Goal: Check status: Check status

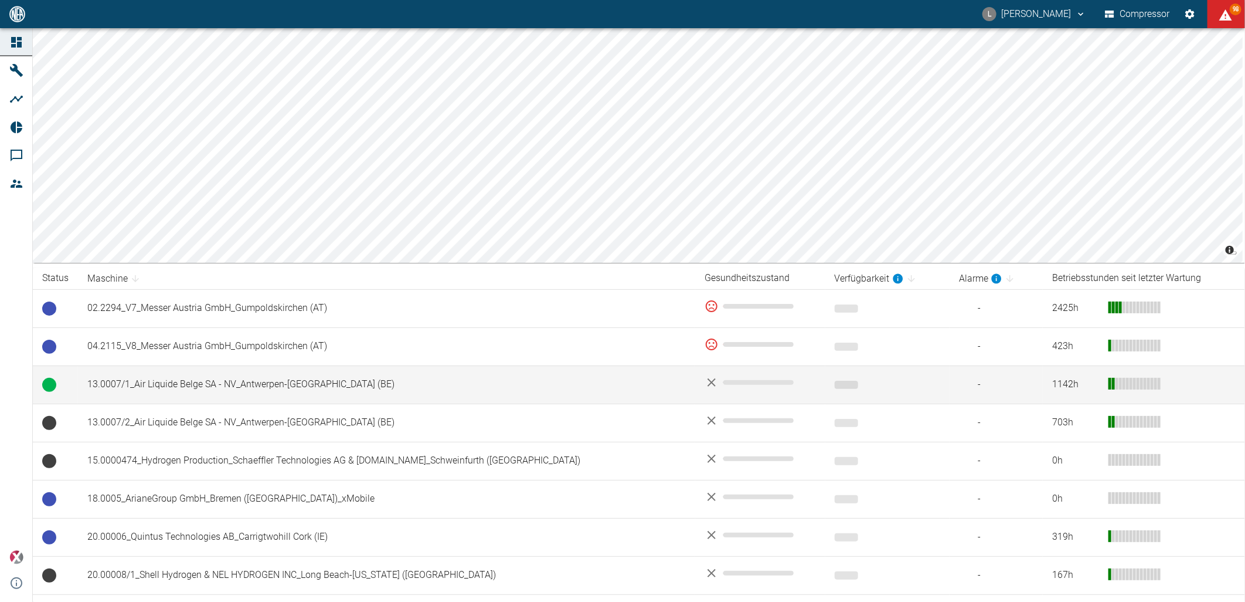
click at [152, 379] on td "13.0007/1_Air Liquide Belge SA - NV_Antwerpen-[GEOGRAPHIC_DATA] (BE)" at bounding box center [386, 384] width 617 height 38
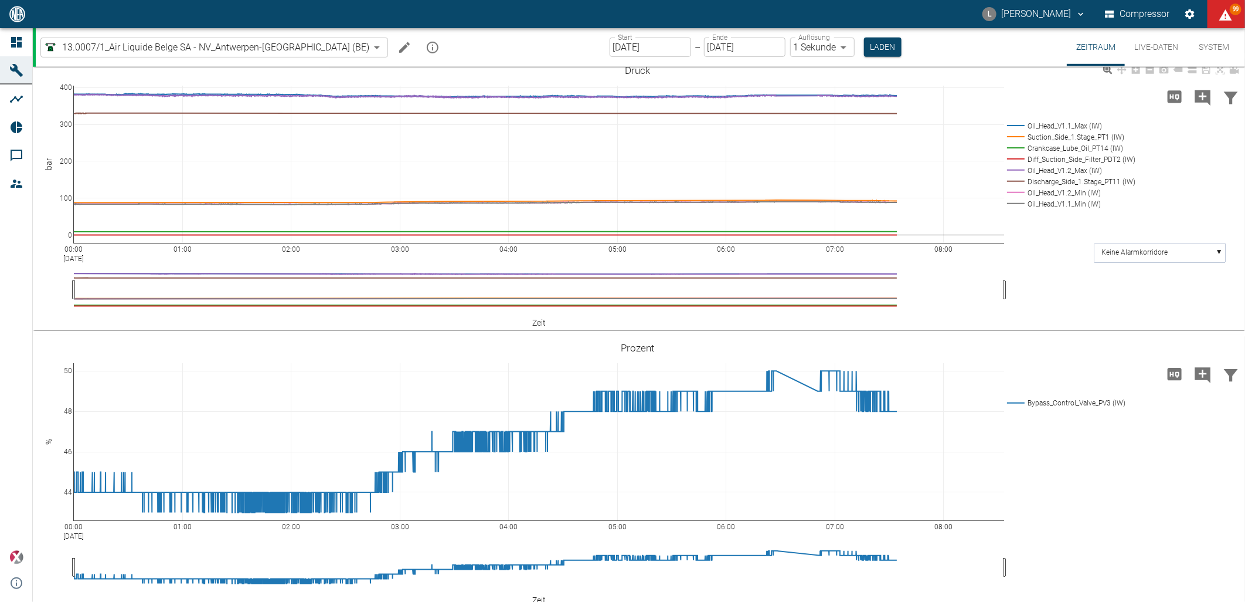
scroll to position [446, 0]
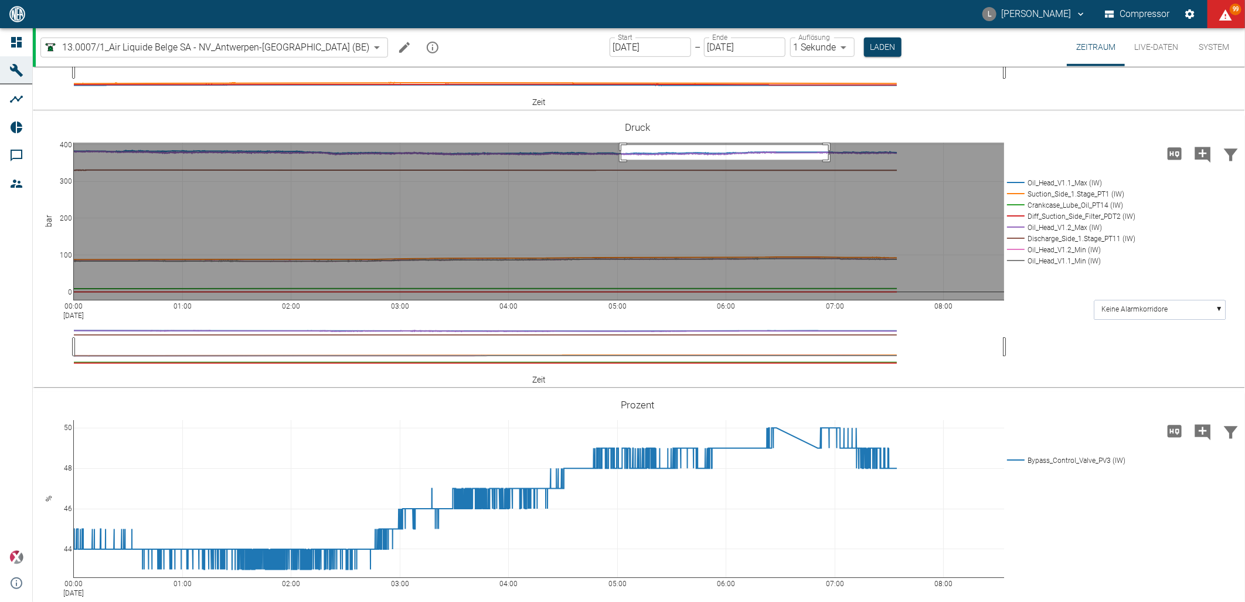
drag, startPoint x: 621, startPoint y: 208, endPoint x: 828, endPoint y: 223, distance: 207.5
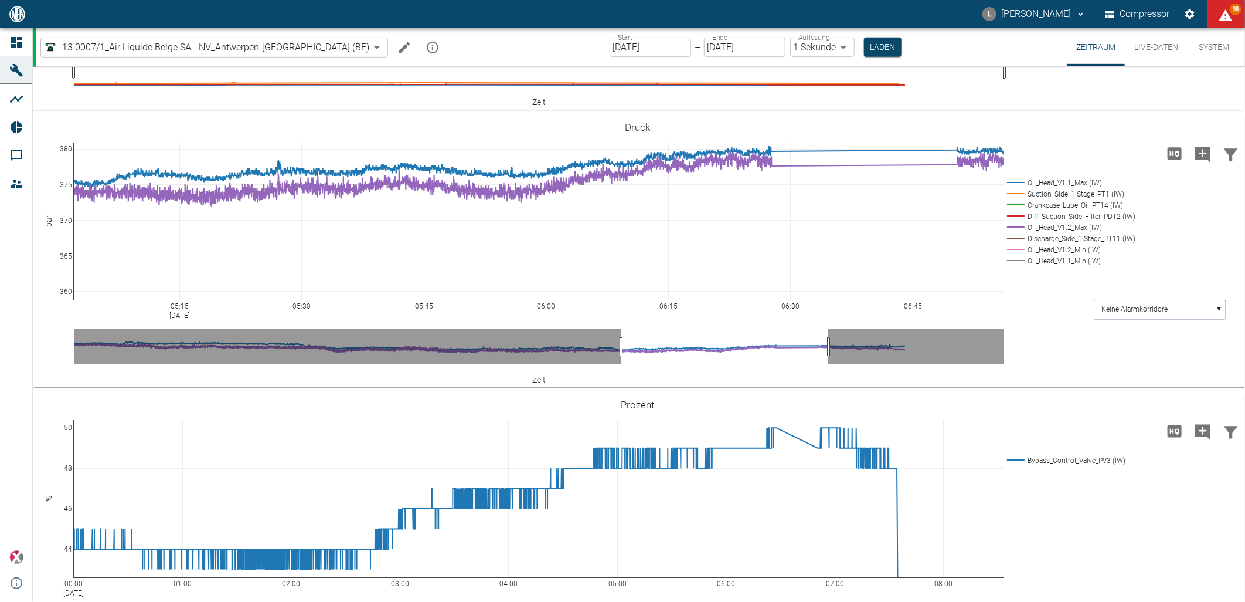
drag, startPoint x: 69, startPoint y: 206, endPoint x: 69, endPoint y: 171, distance: 35.2
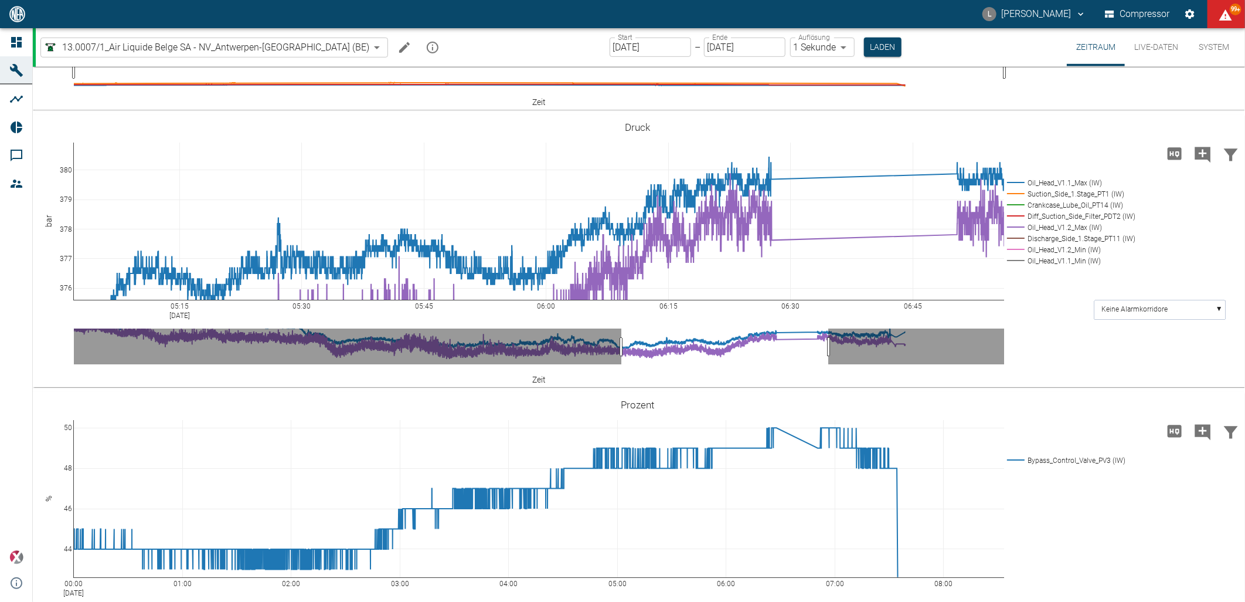
drag, startPoint x: 70, startPoint y: 360, endPoint x: 73, endPoint y: 398, distance: 37.6
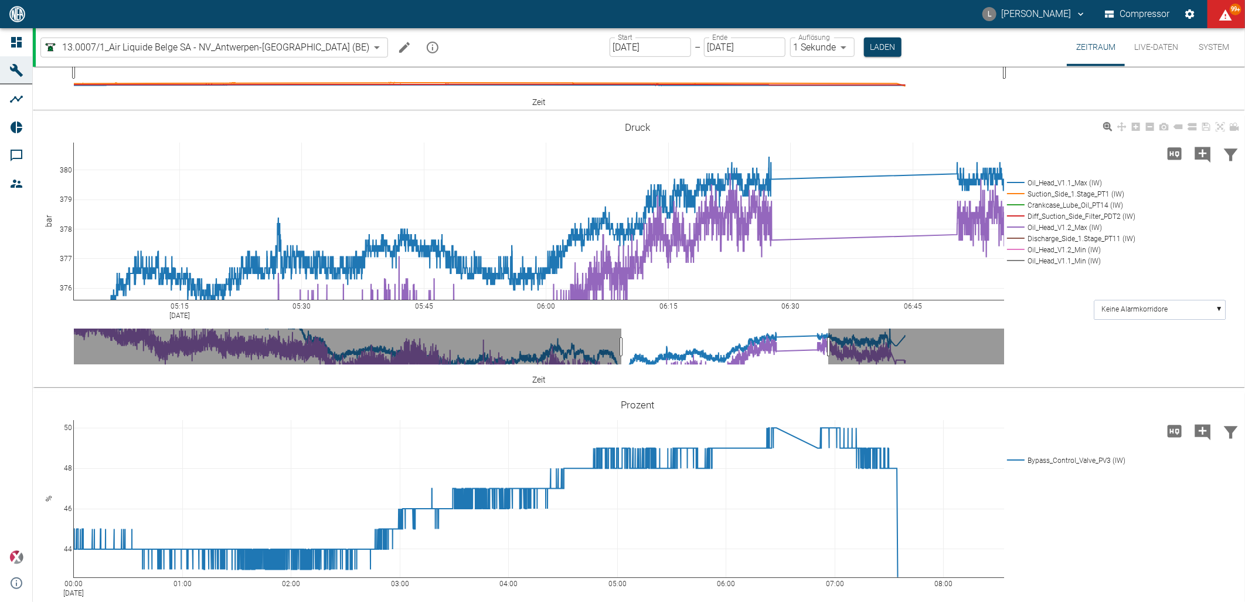
drag, startPoint x: 60, startPoint y: 287, endPoint x: 62, endPoint y: 244, distance: 43.4
click at [62, 244] on div "05:15 Sep 15, 2025 05:30 05:45 06:00 06:15 06:30 06:45 376 377 378 379 380 Oil_…" at bounding box center [638, 251] width 1210 height 264
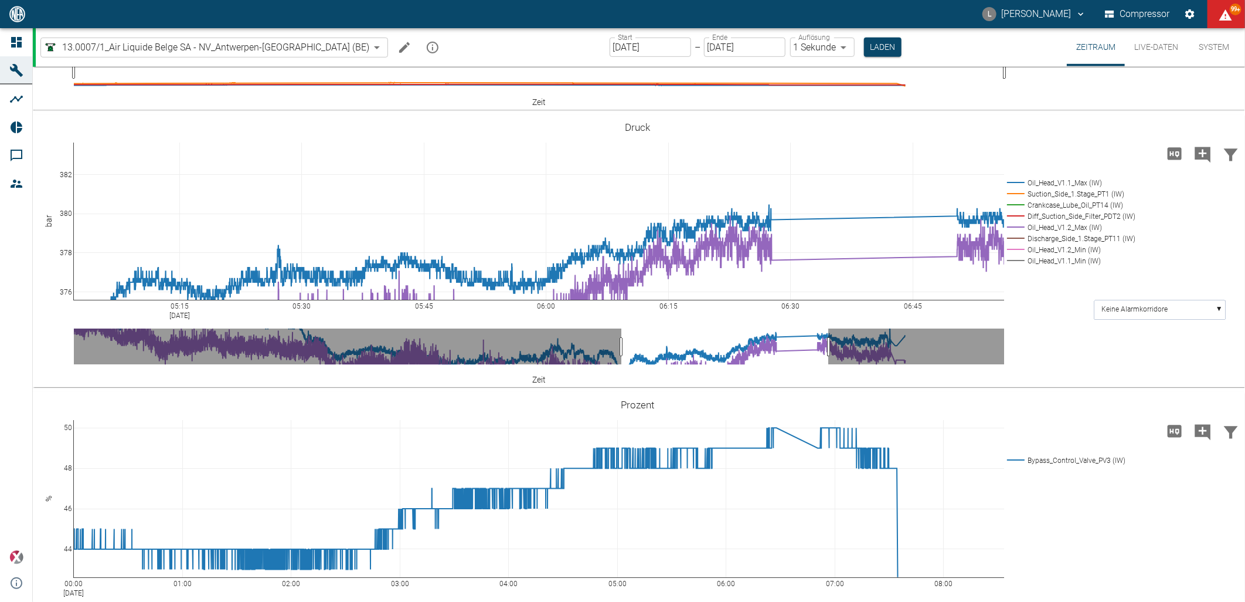
drag, startPoint x: 72, startPoint y: 206, endPoint x: 77, endPoint y: 259, distance: 53.0
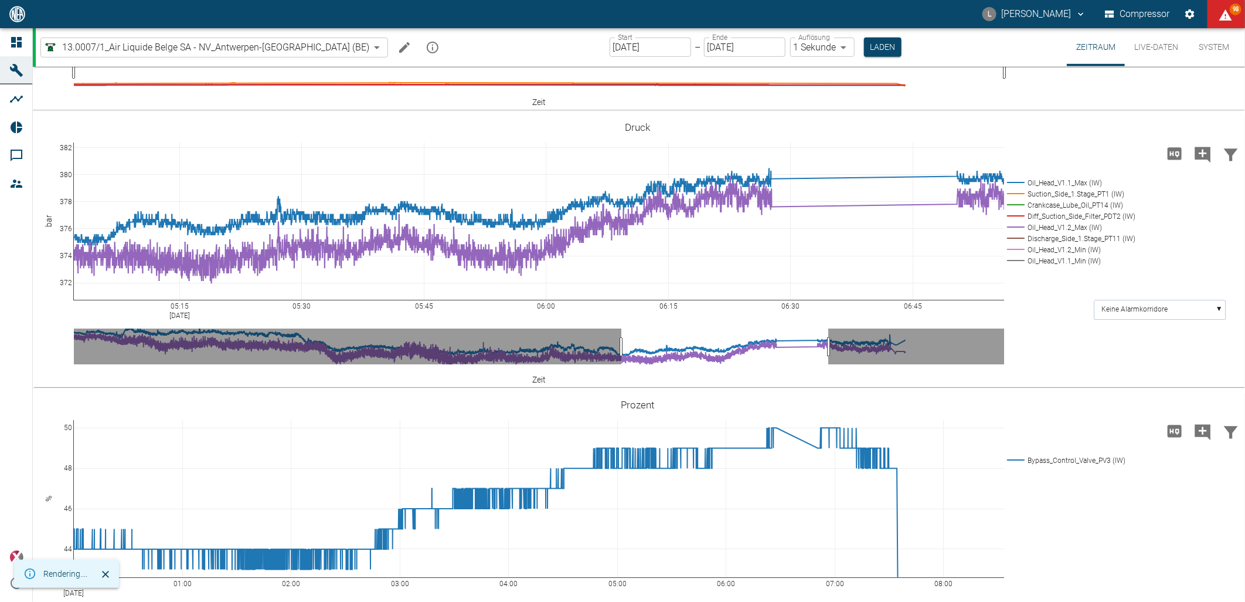
drag, startPoint x: 66, startPoint y: 289, endPoint x: 67, endPoint y: 274, distance: 14.7
